Goal: Transaction & Acquisition: Purchase product/service

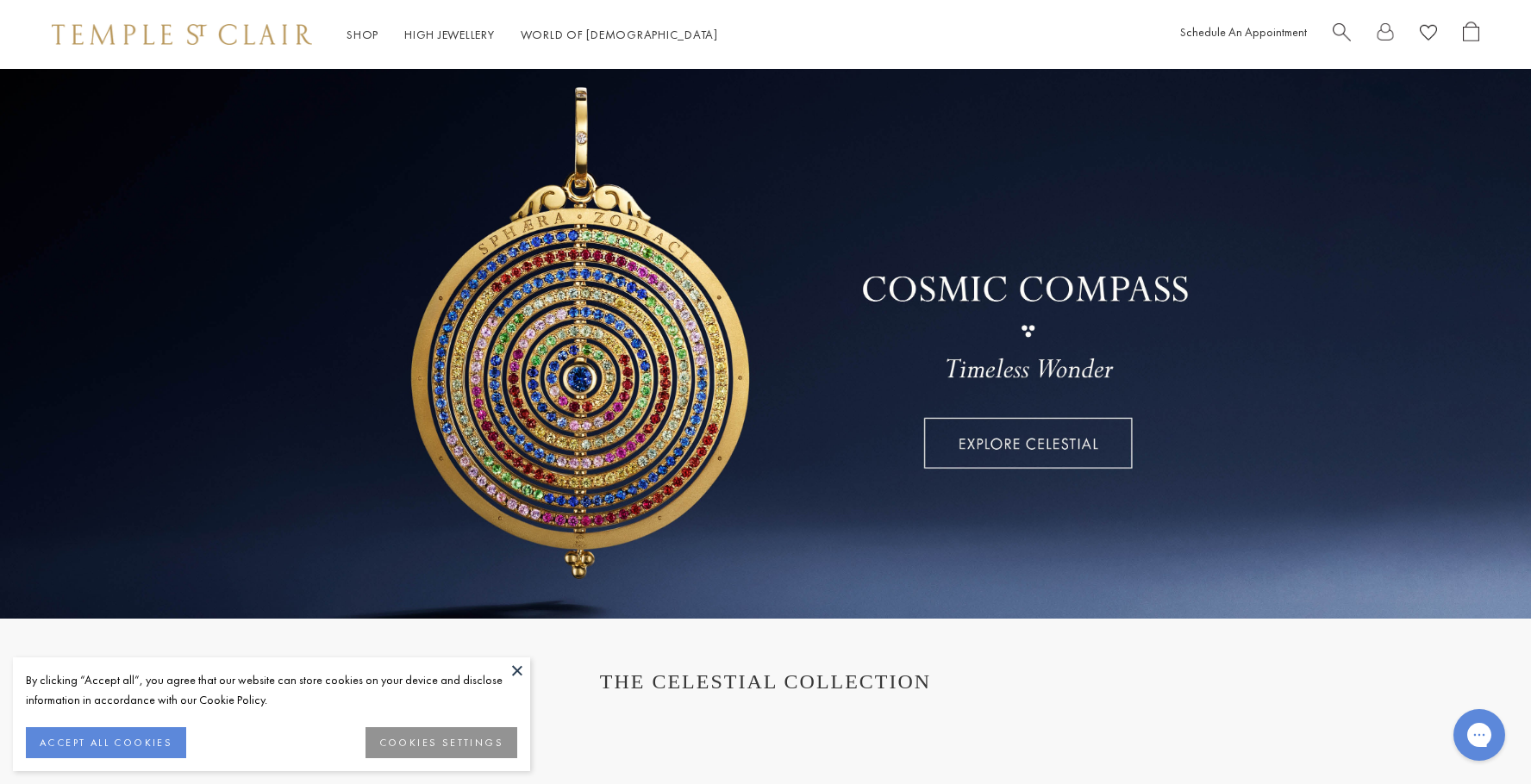
scroll to position [172, 0]
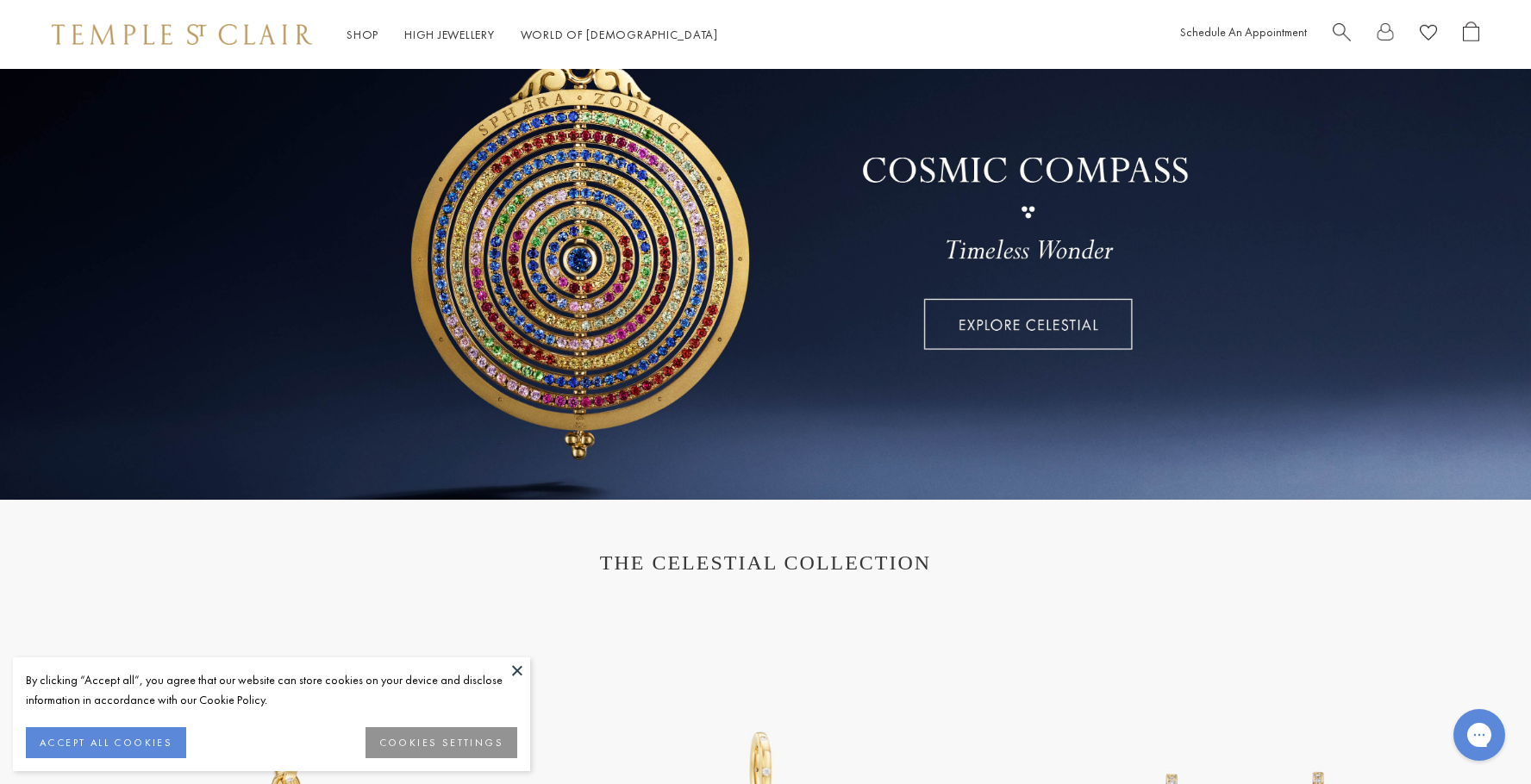
click at [515, 670] on button at bounding box center [517, 671] width 25 height 25
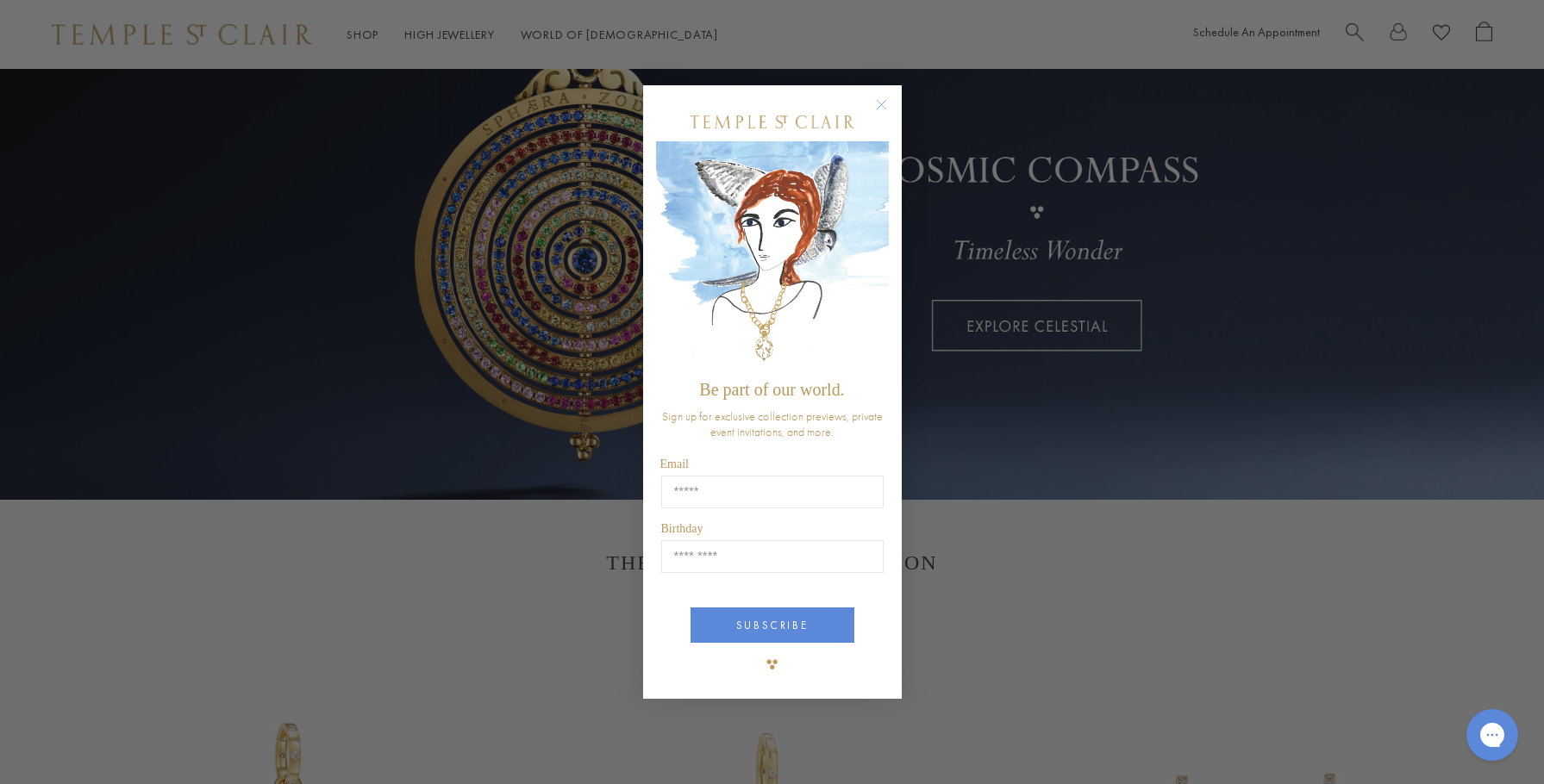
click at [887, 106] on circle "Close dialog" at bounding box center [880, 104] width 21 height 21
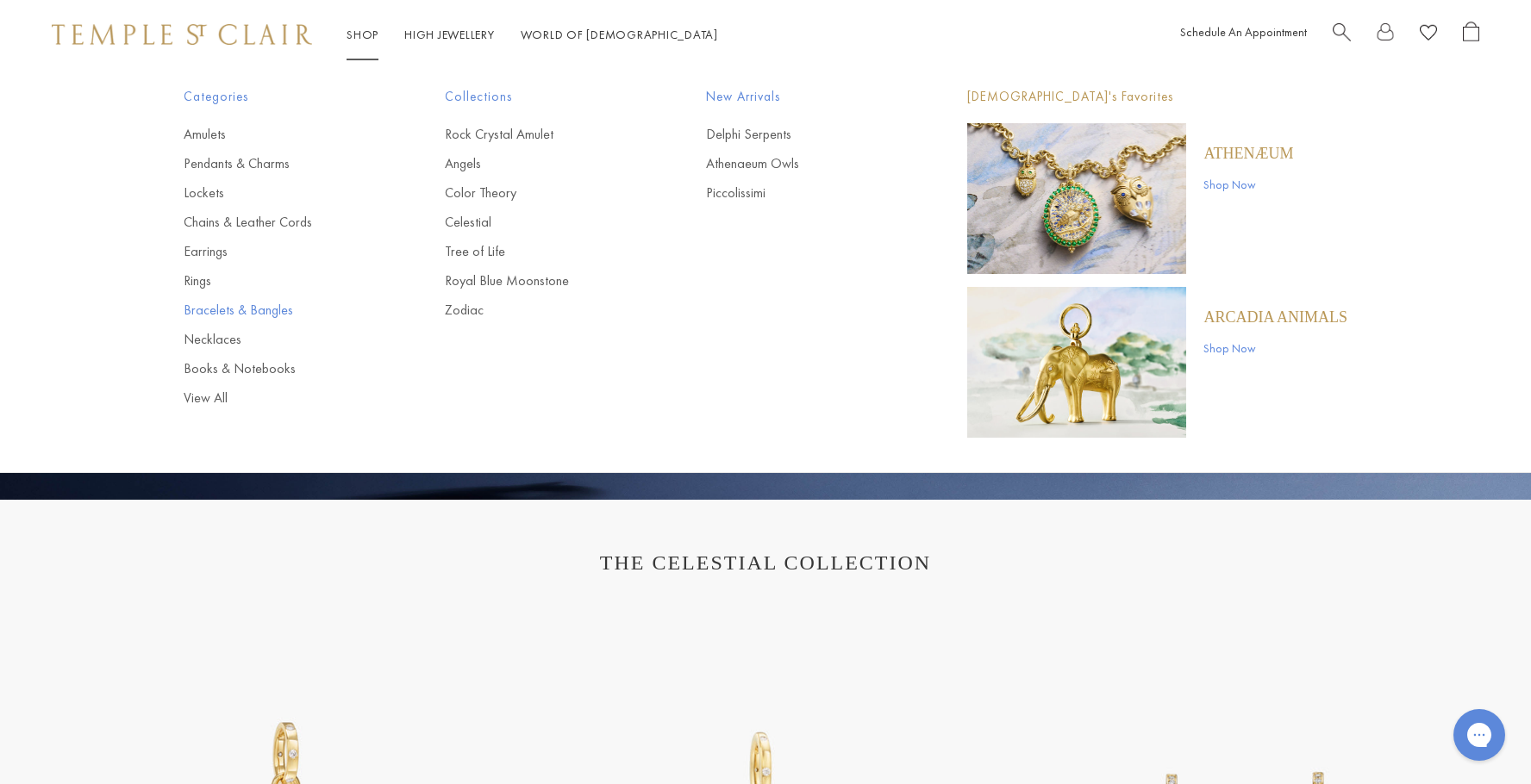
click at [282, 313] on link "Bracelets & Bangles" at bounding box center [280, 309] width 192 height 19
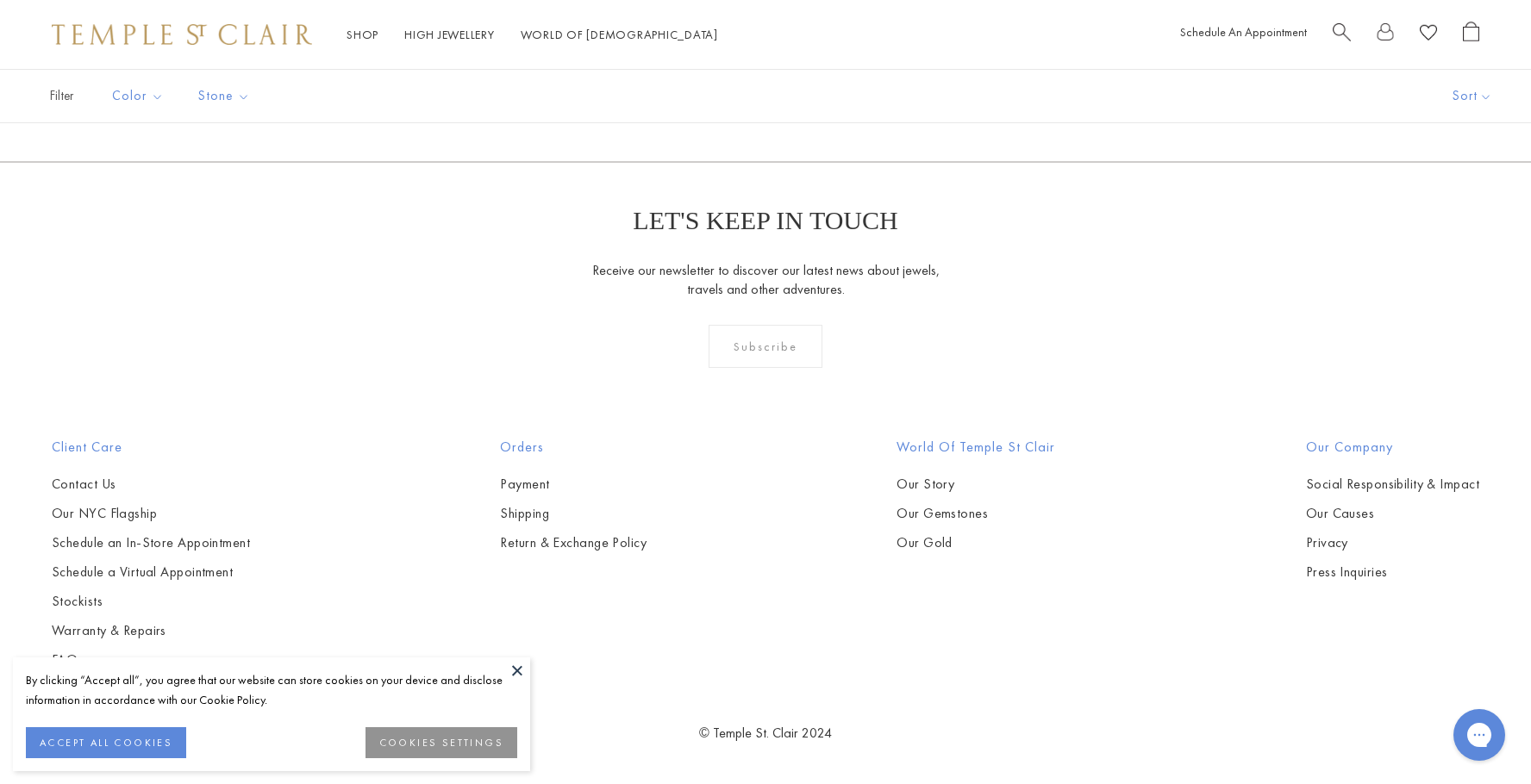
scroll to position [6032, 0]
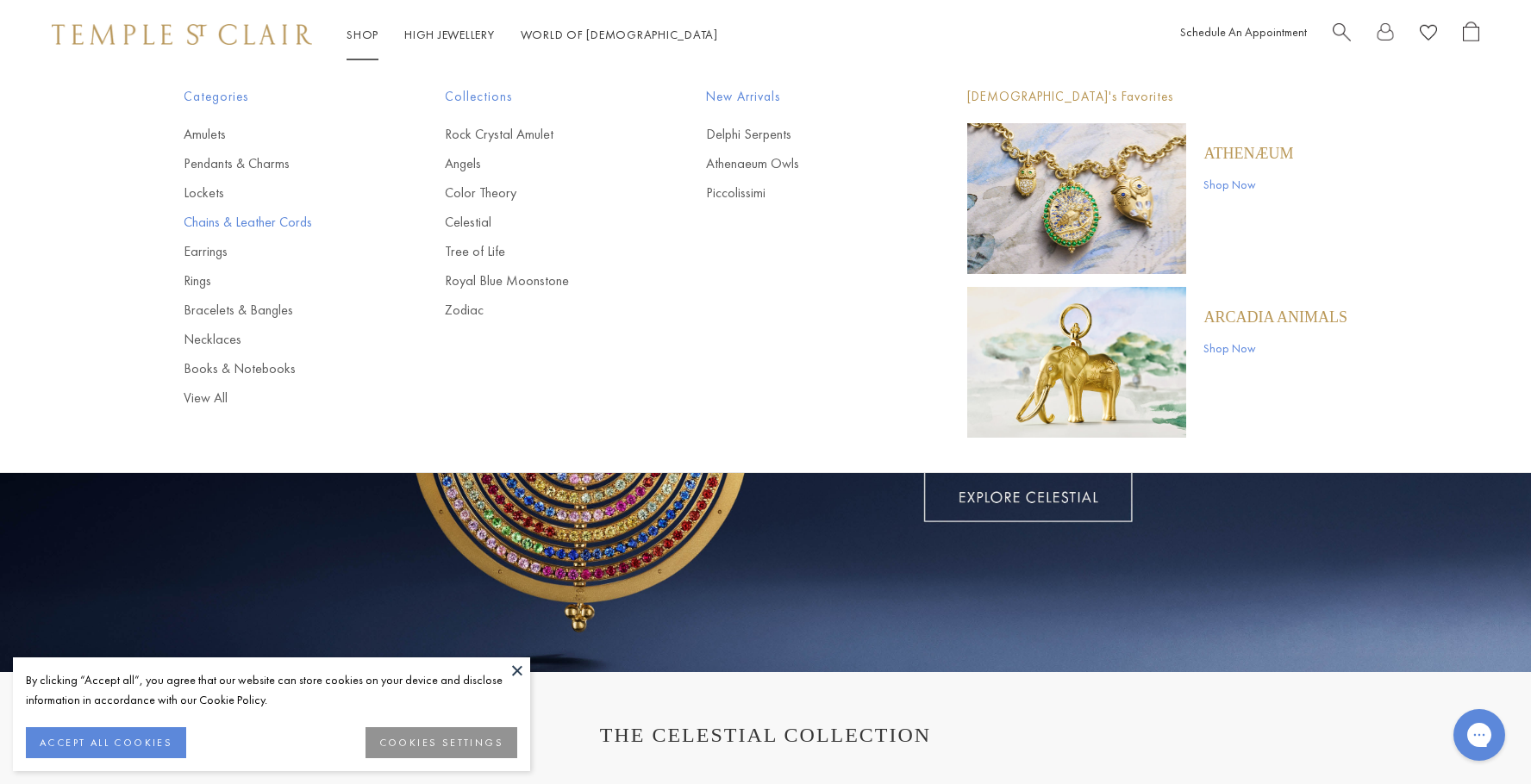
click at [248, 224] on link "Chains & Leather Cords" at bounding box center [280, 222] width 192 height 19
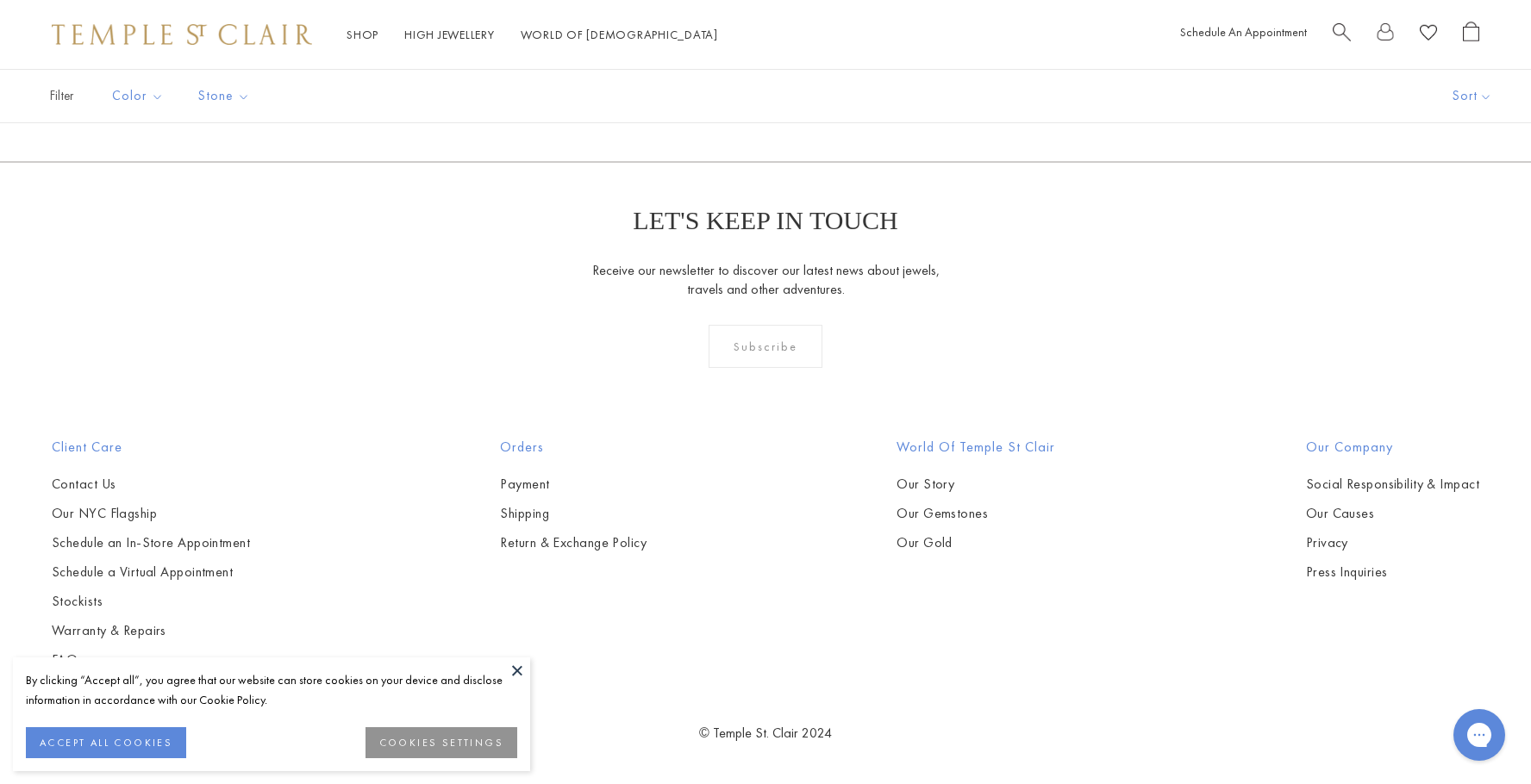
scroll to position [2671, 0]
